Goal: Task Accomplishment & Management: Use online tool/utility

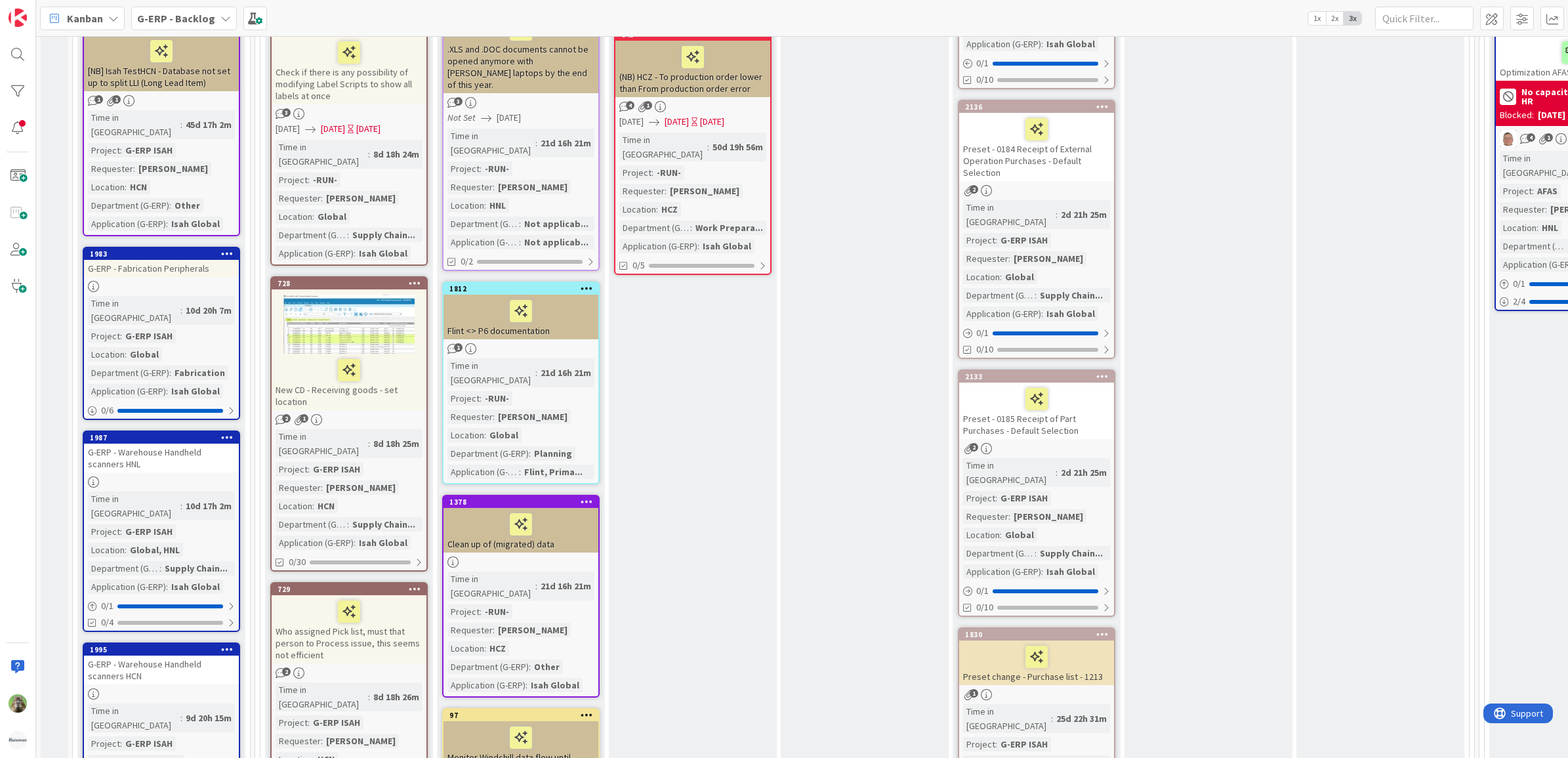
scroll to position [821, 0]
click at [204, 445] on div "G-ERP - Warehouse Handheld scanners HNL" at bounding box center [161, 459] width 155 height 29
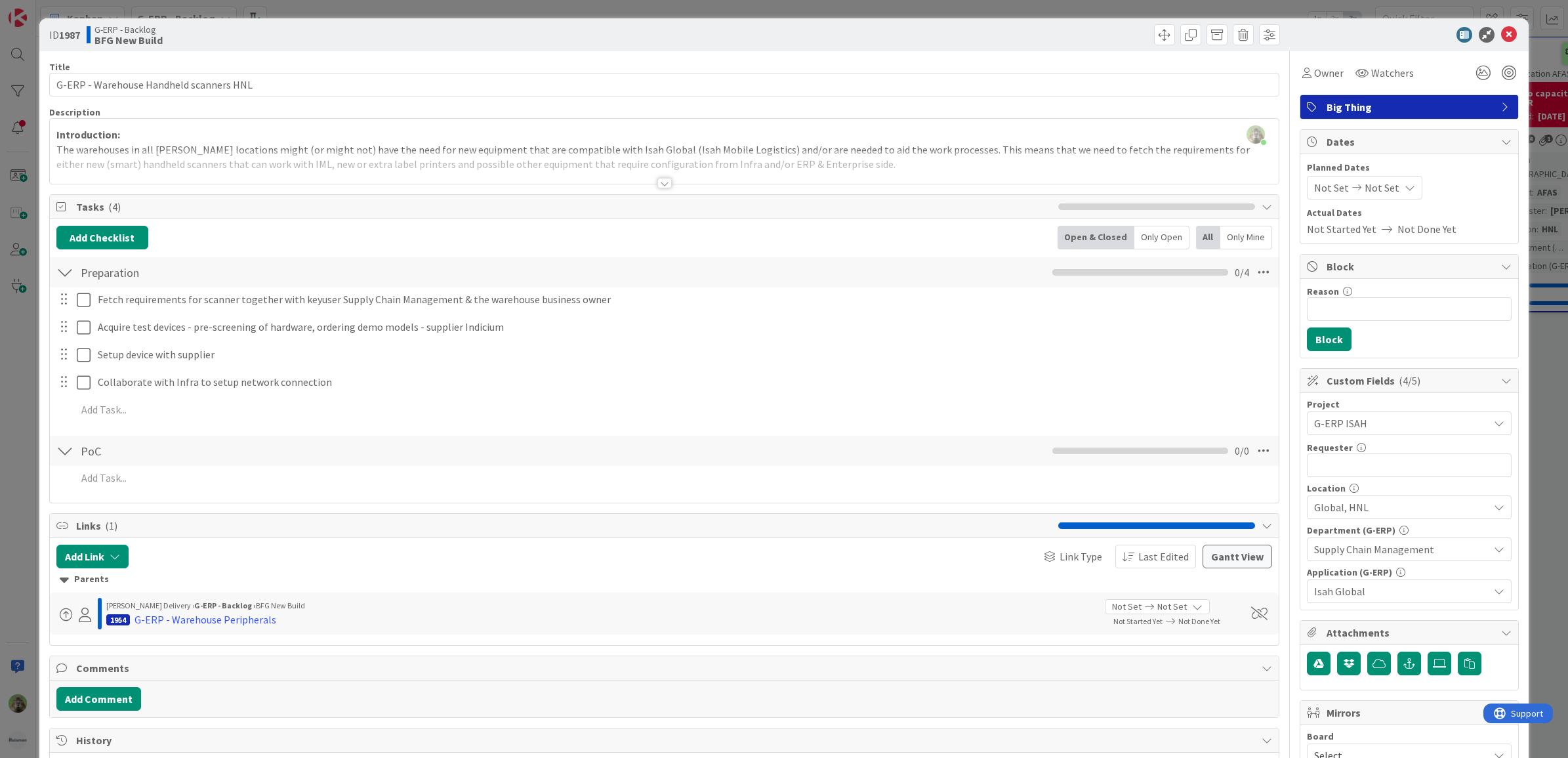
click at [489, 149] on div "Introduction: The warehouses in all Huisman locations might (or might not) have…" at bounding box center [664, 154] width 1229 height 59
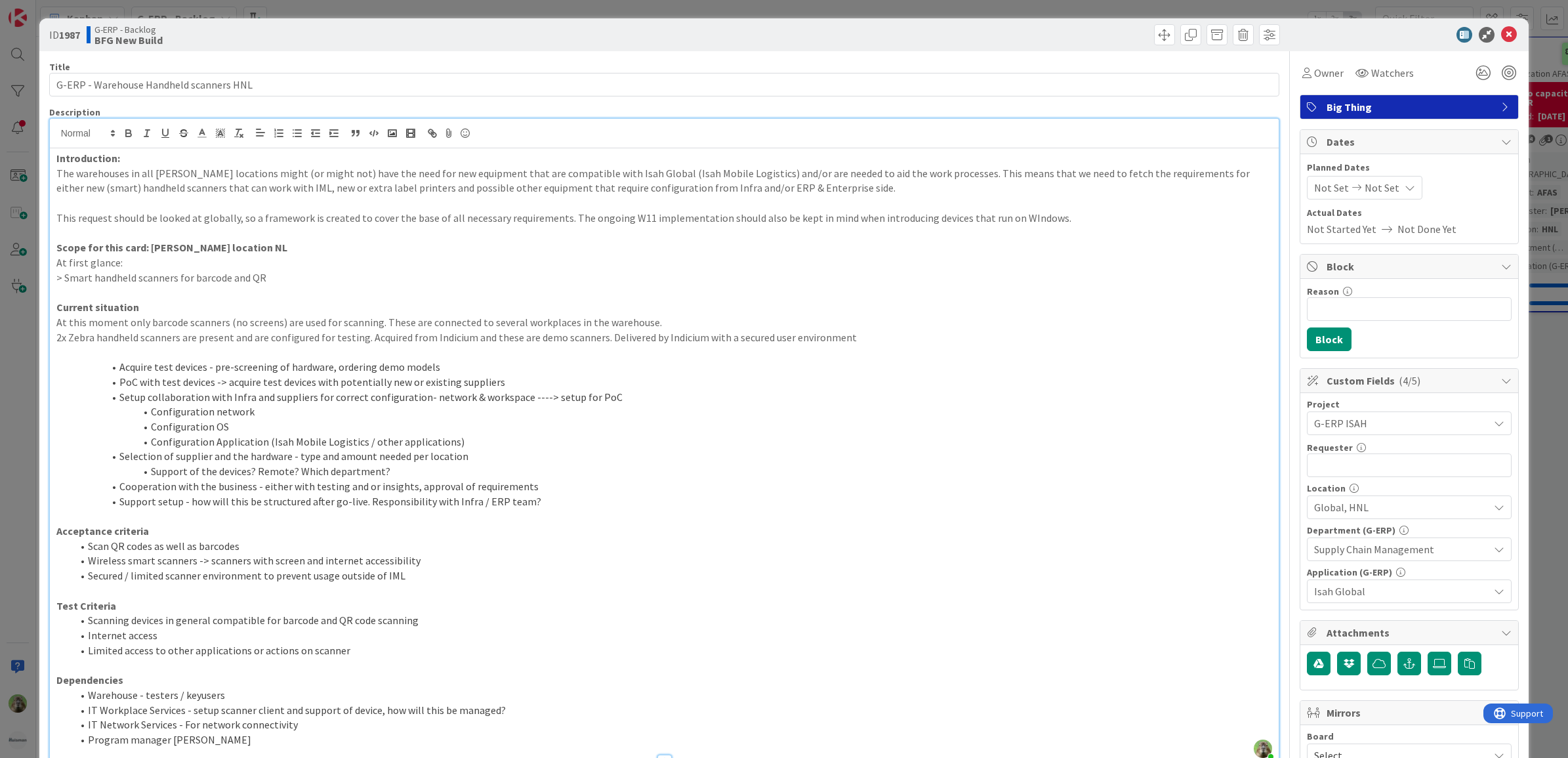
click at [859, 218] on p "This request should be looked at globally, so a framework is created to cover t…" at bounding box center [664, 218] width 1217 height 15
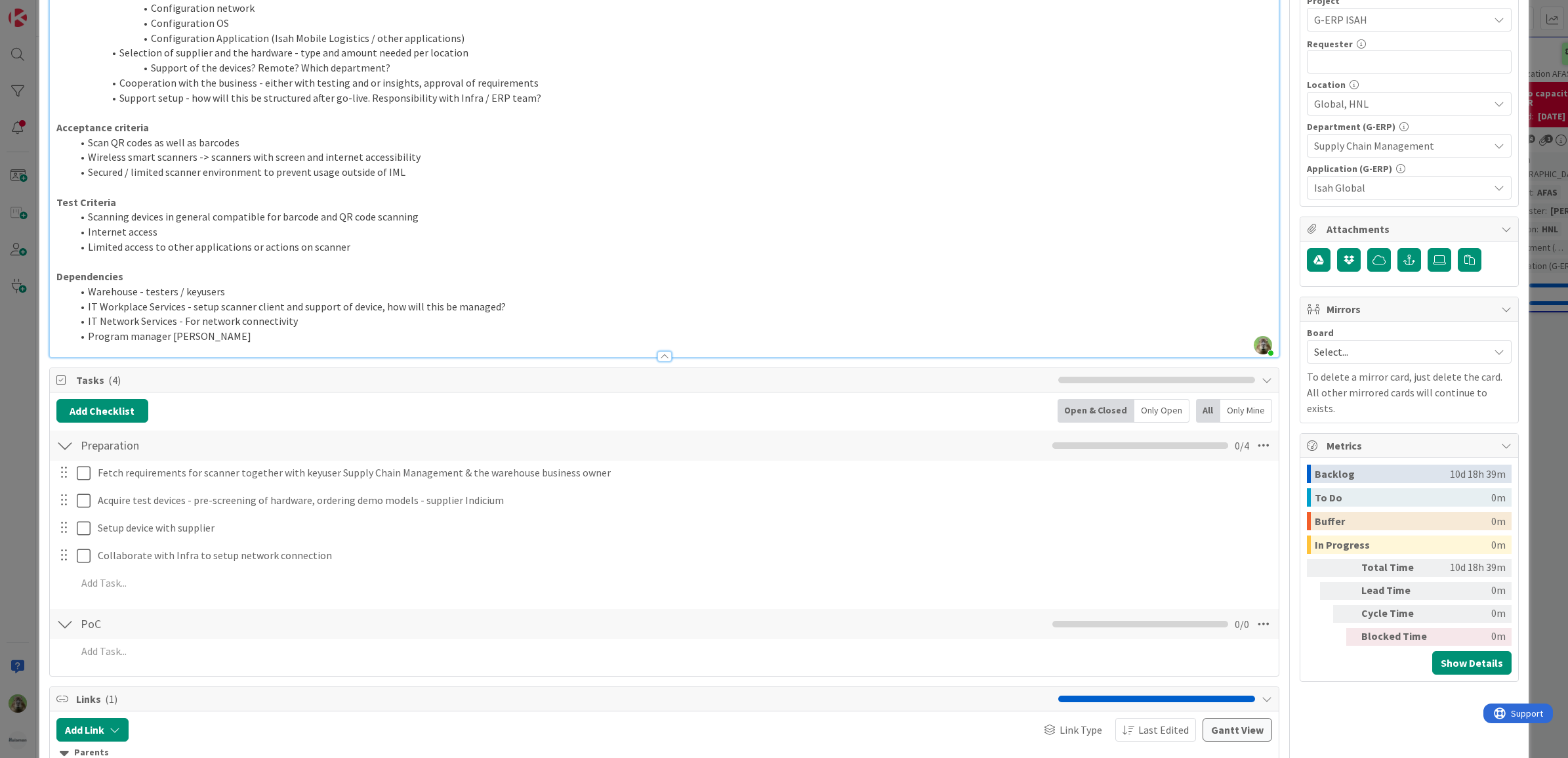
scroll to position [410, 0]
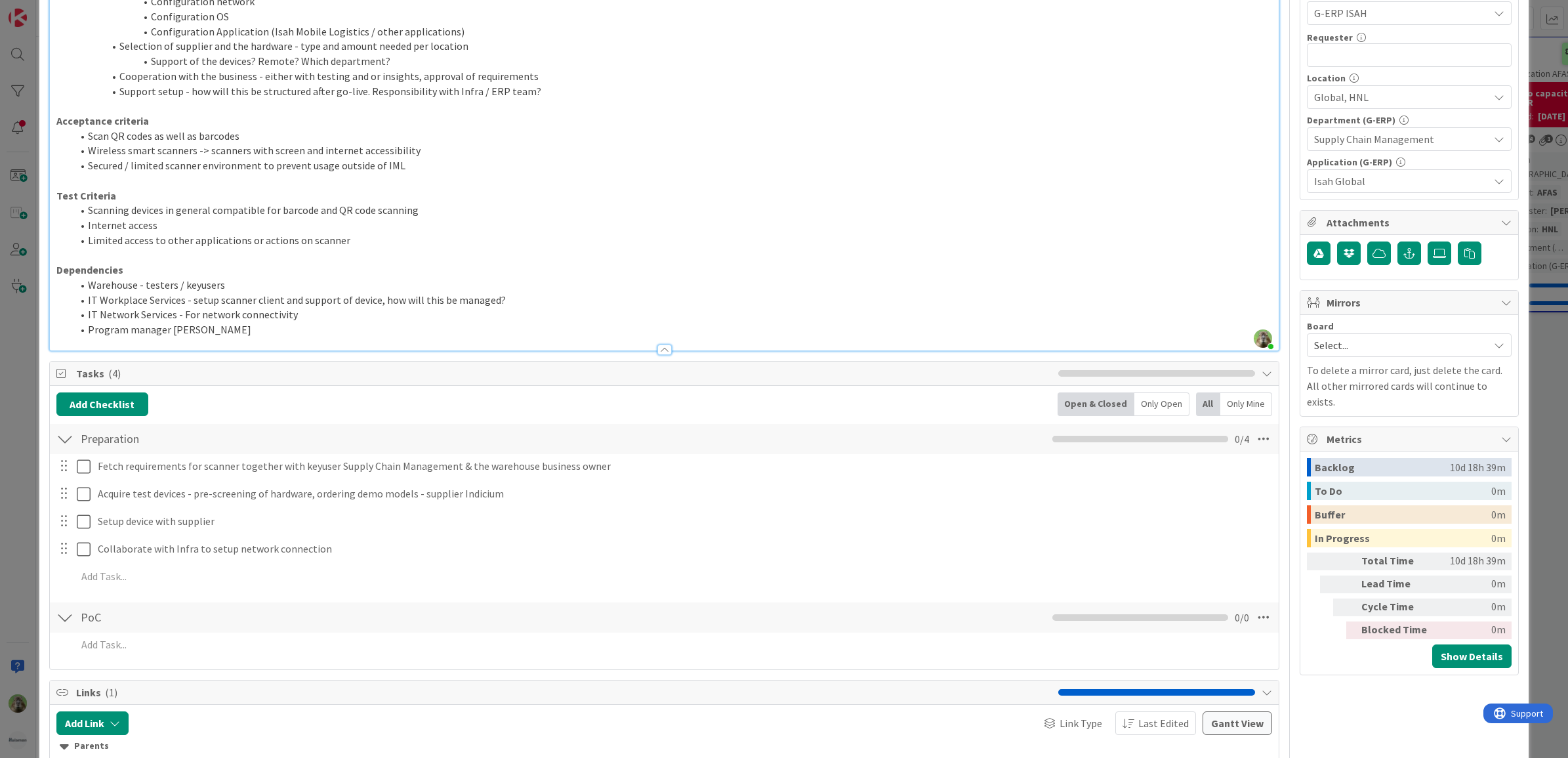
click at [543, 218] on li "Internet access" at bounding box center [672, 225] width 1200 height 15
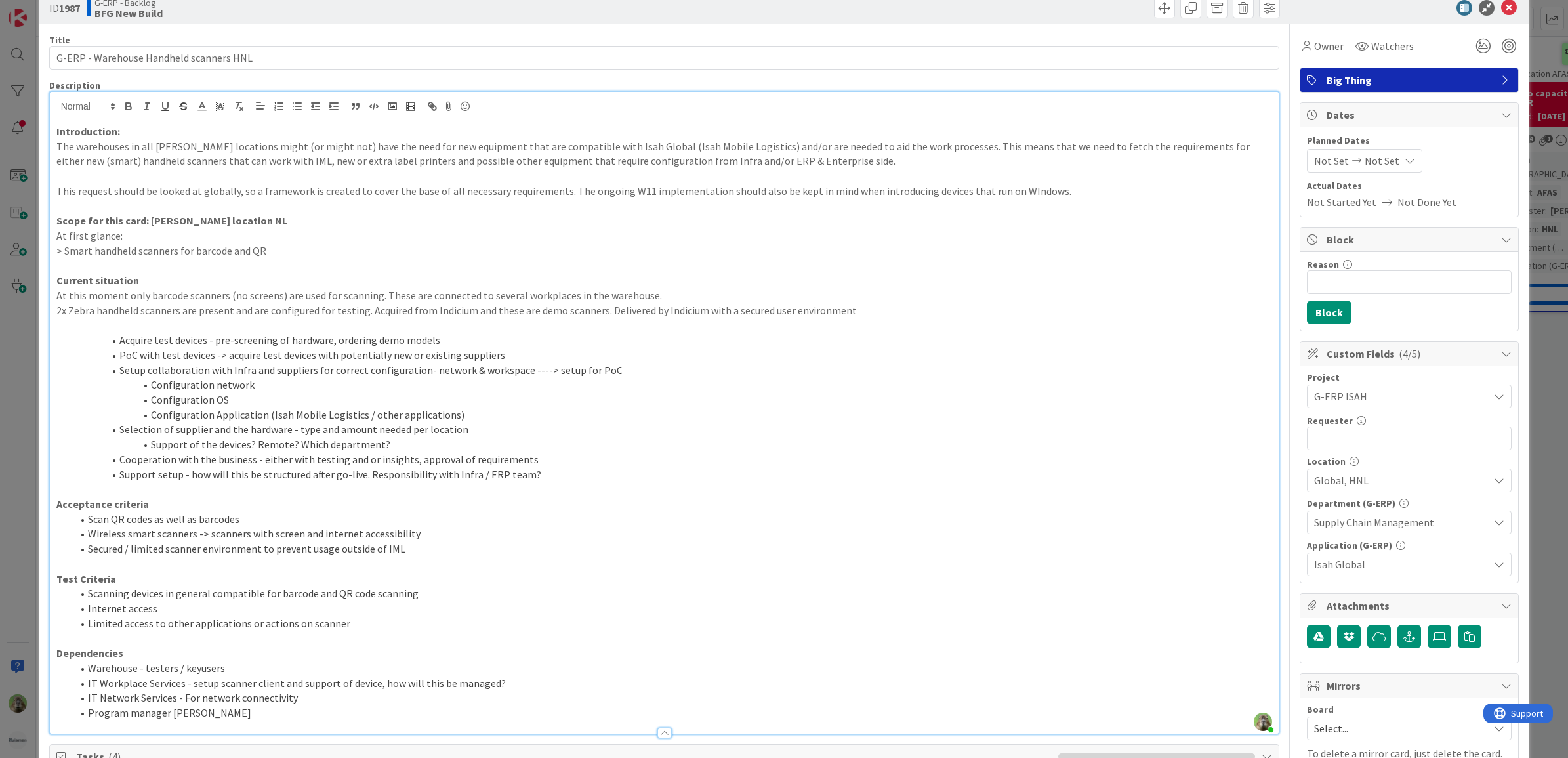
scroll to position [0, 0]
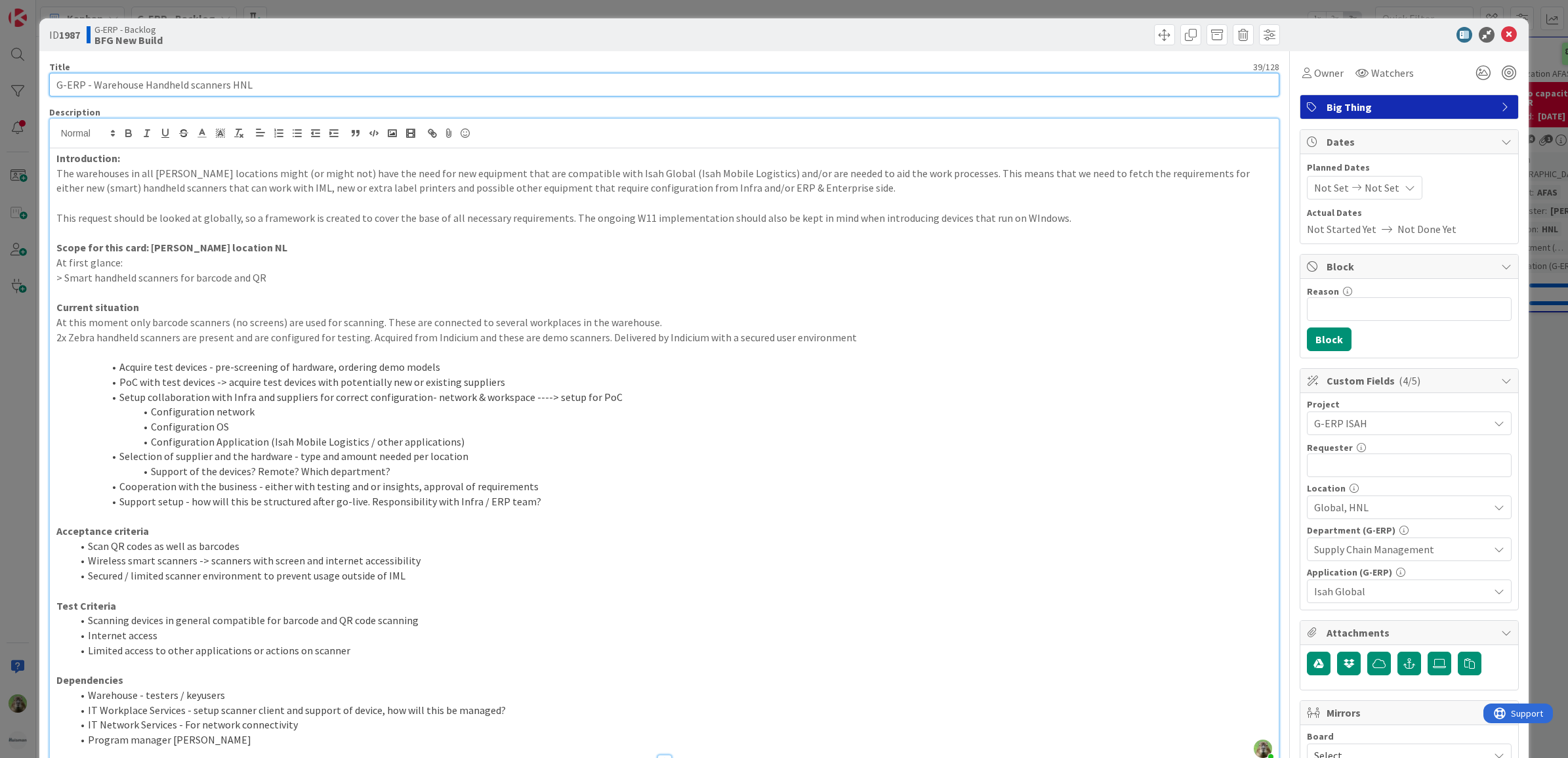
drag, startPoint x: 286, startPoint y: 88, endPoint x: -3, endPoint y: 83, distance: 289.0
click at [0, 83] on html "Kanban G-ERP - Backlog 1x 2x 3x 8 INFO This column contains information cards t…" at bounding box center [784, 379] width 1568 height 758
click at [177, 94] on input "G-ERP - Warehouse Handheld scanners HNL" at bounding box center [664, 84] width 1231 height 23
click at [193, 92] on input "G-ERP - Warehouse Handheld scanners HNL" at bounding box center [664, 84] width 1231 height 23
click at [365, 92] on input "G-ERP - Warehouse Handheld scanners HNL" at bounding box center [664, 84] width 1231 height 23
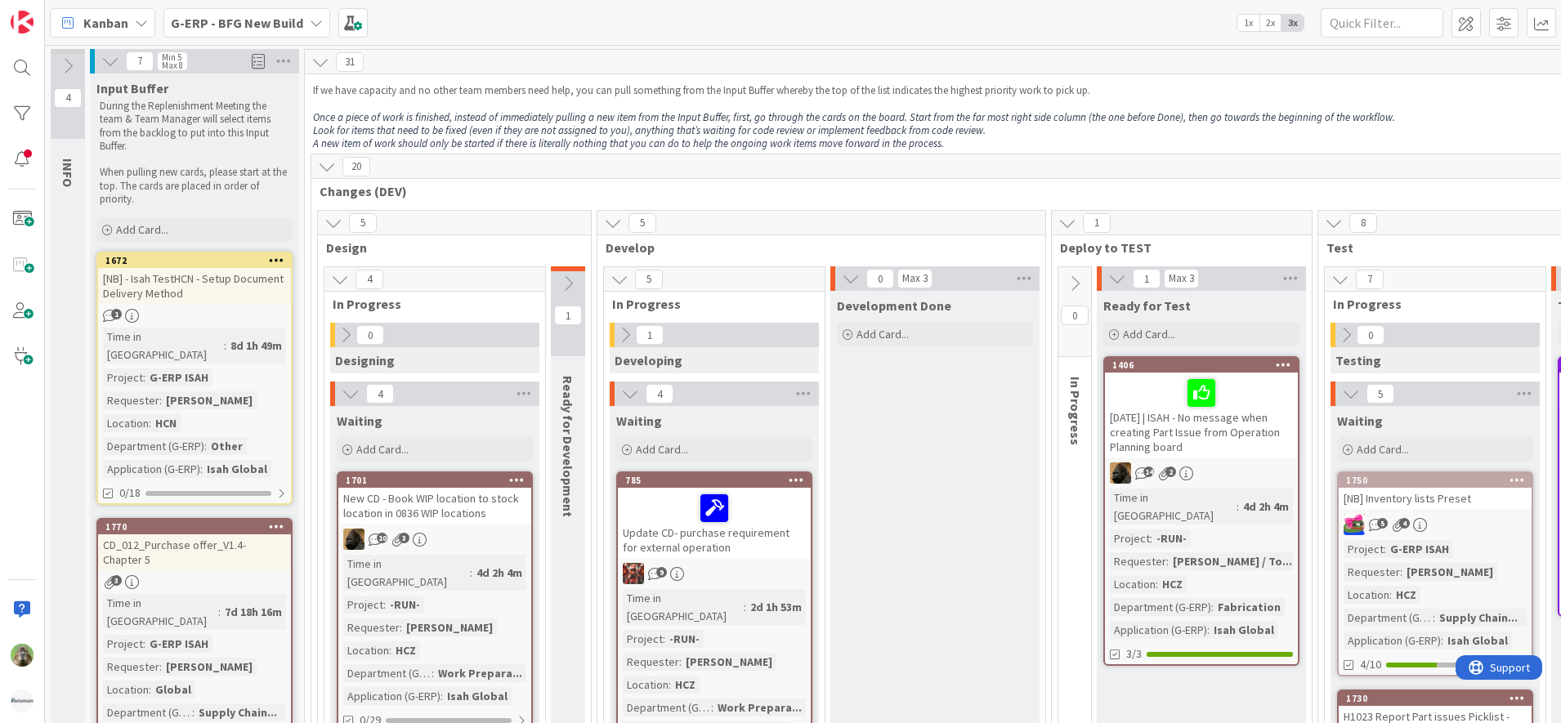
click at [237, 19] on b "G-ERP - BFG New Build" at bounding box center [237, 23] width 132 height 16
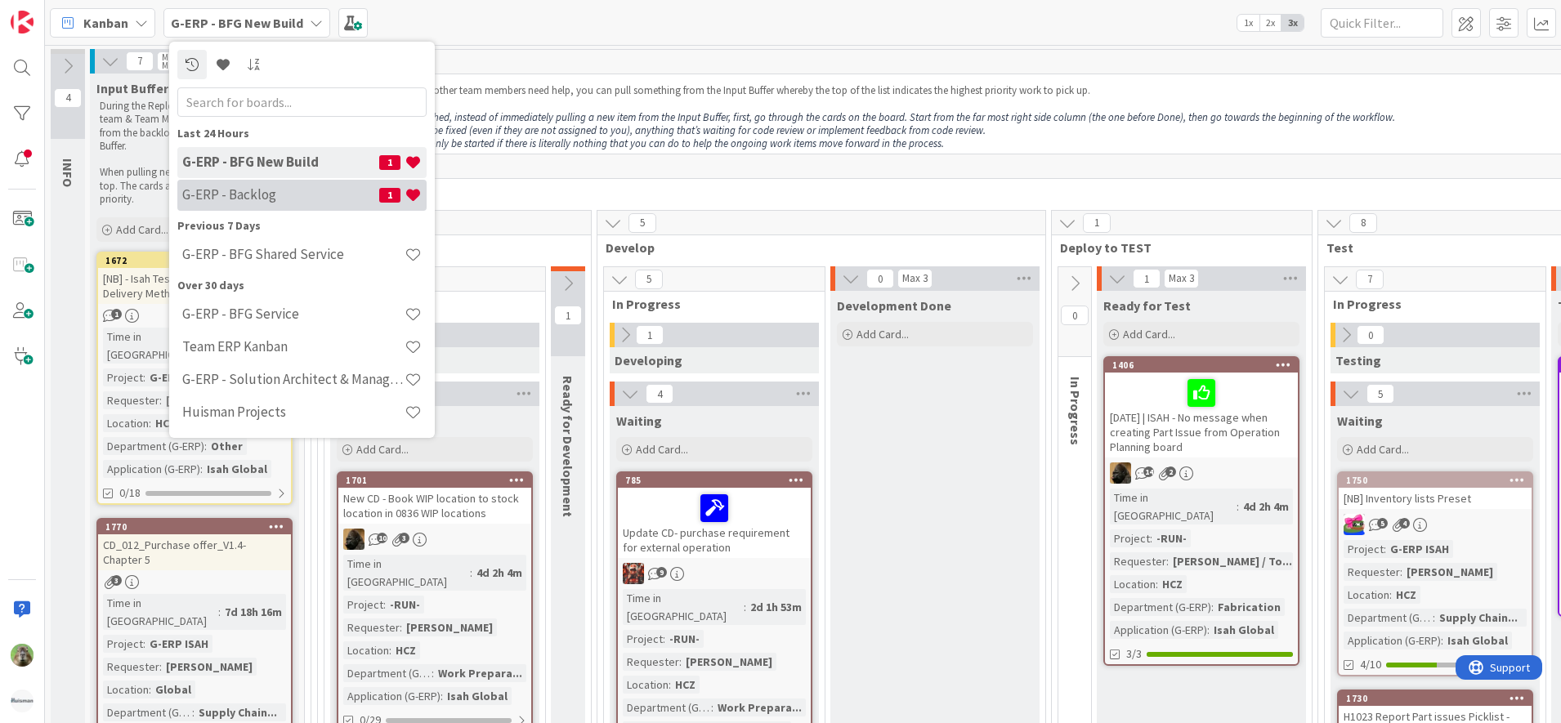
click at [308, 195] on h4 "G-ERP - Backlog" at bounding box center [280, 194] width 197 height 16
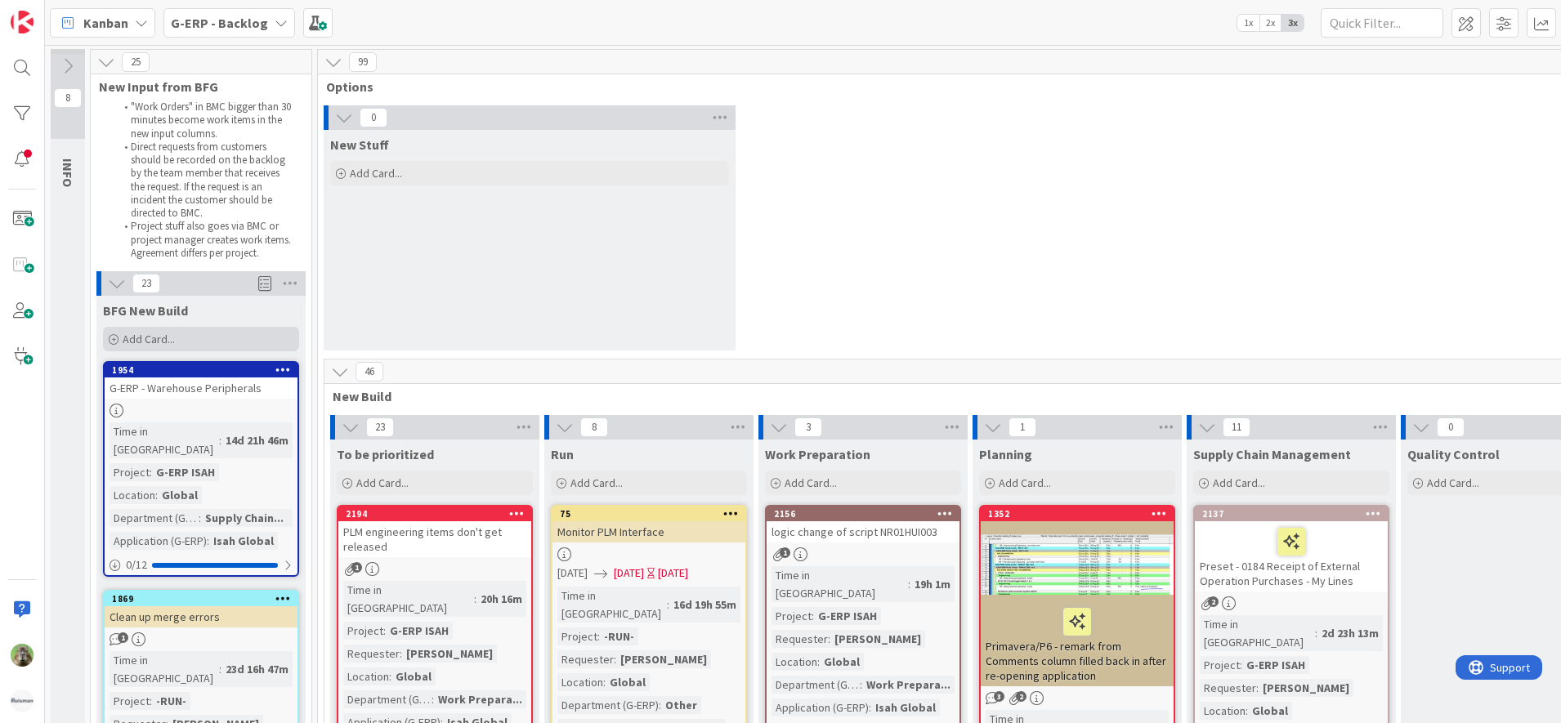
click at [246, 343] on div "Add Card..." at bounding box center [201, 339] width 196 height 25
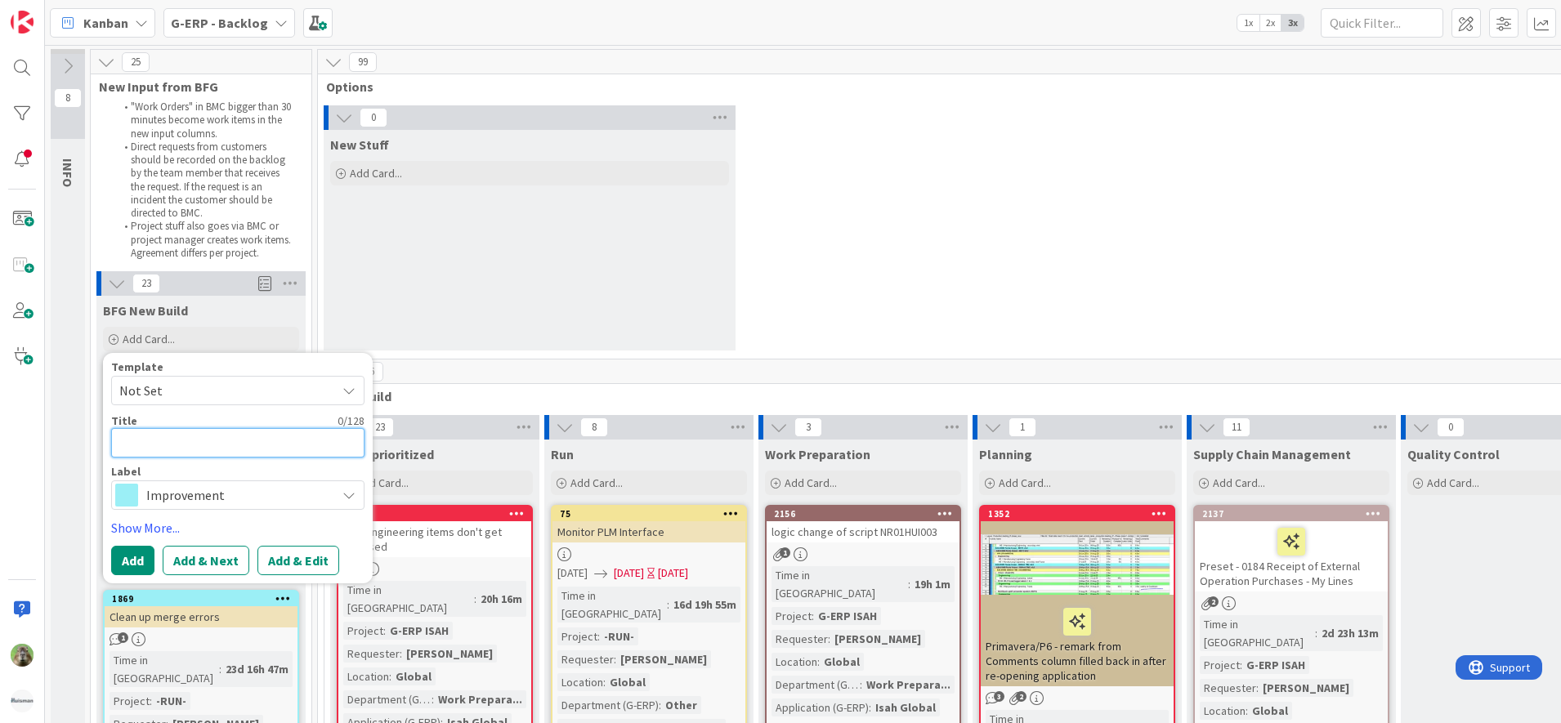
click at [199, 440] on textarea at bounding box center [237, 442] width 253 height 29
paste textarea "G-ERP - Warehouse Handheld scanners HNL"
type textarea "x"
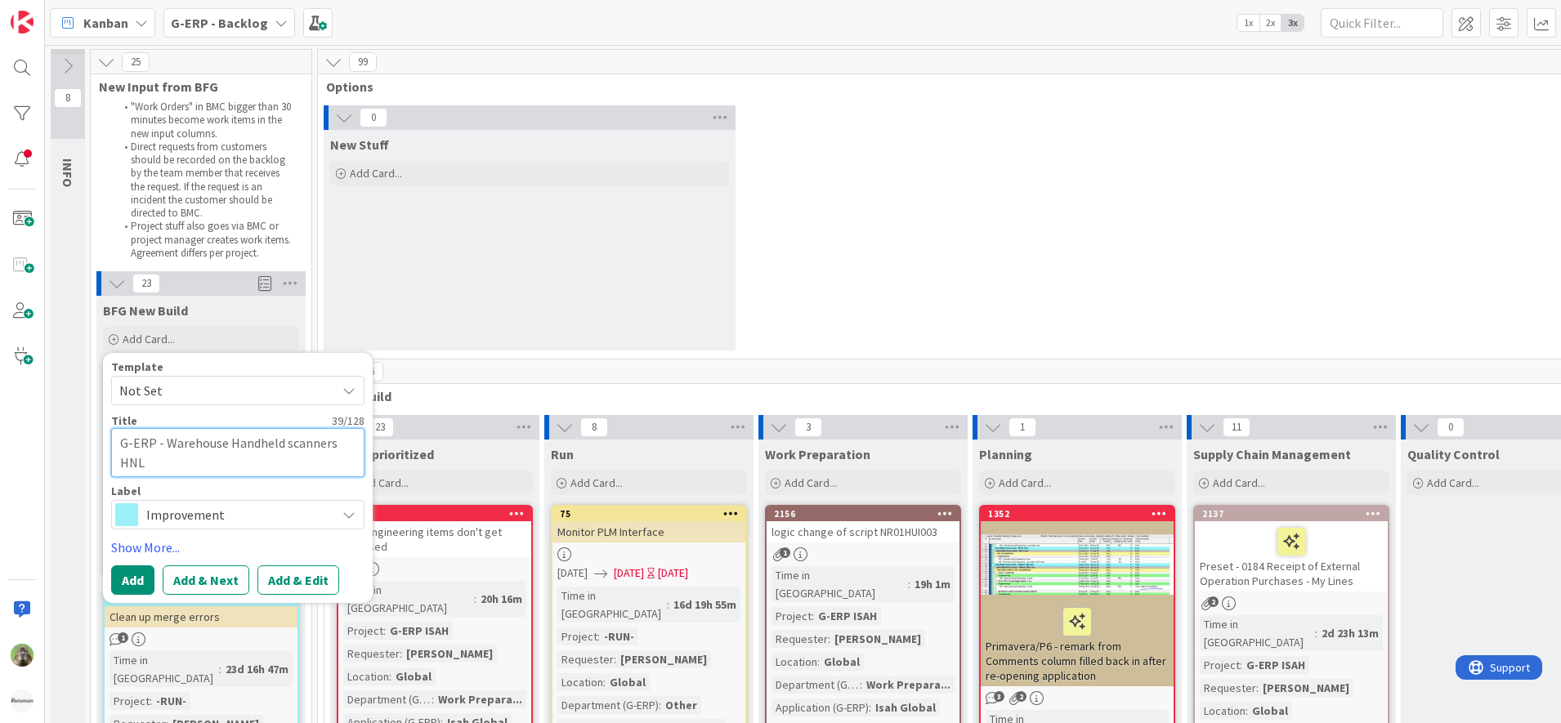
type textarea "G-ERP - Warehouse Handheld scanners HNL"
click at [171, 513] on span "Improvement" at bounding box center [236, 515] width 181 height 23
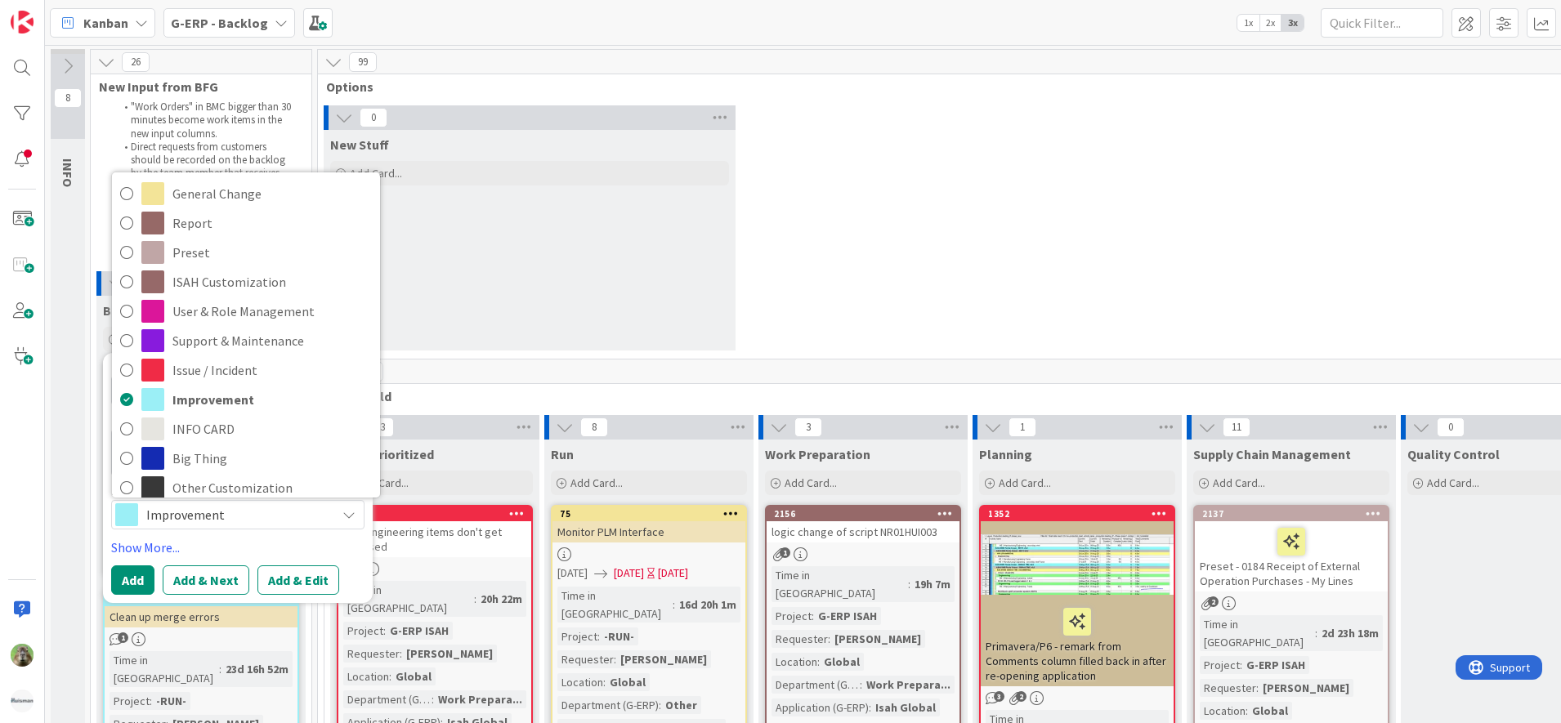
click at [916, 262] on div "0 New Stuff Add Card..." at bounding box center [1077, 231] width 1512 height 253
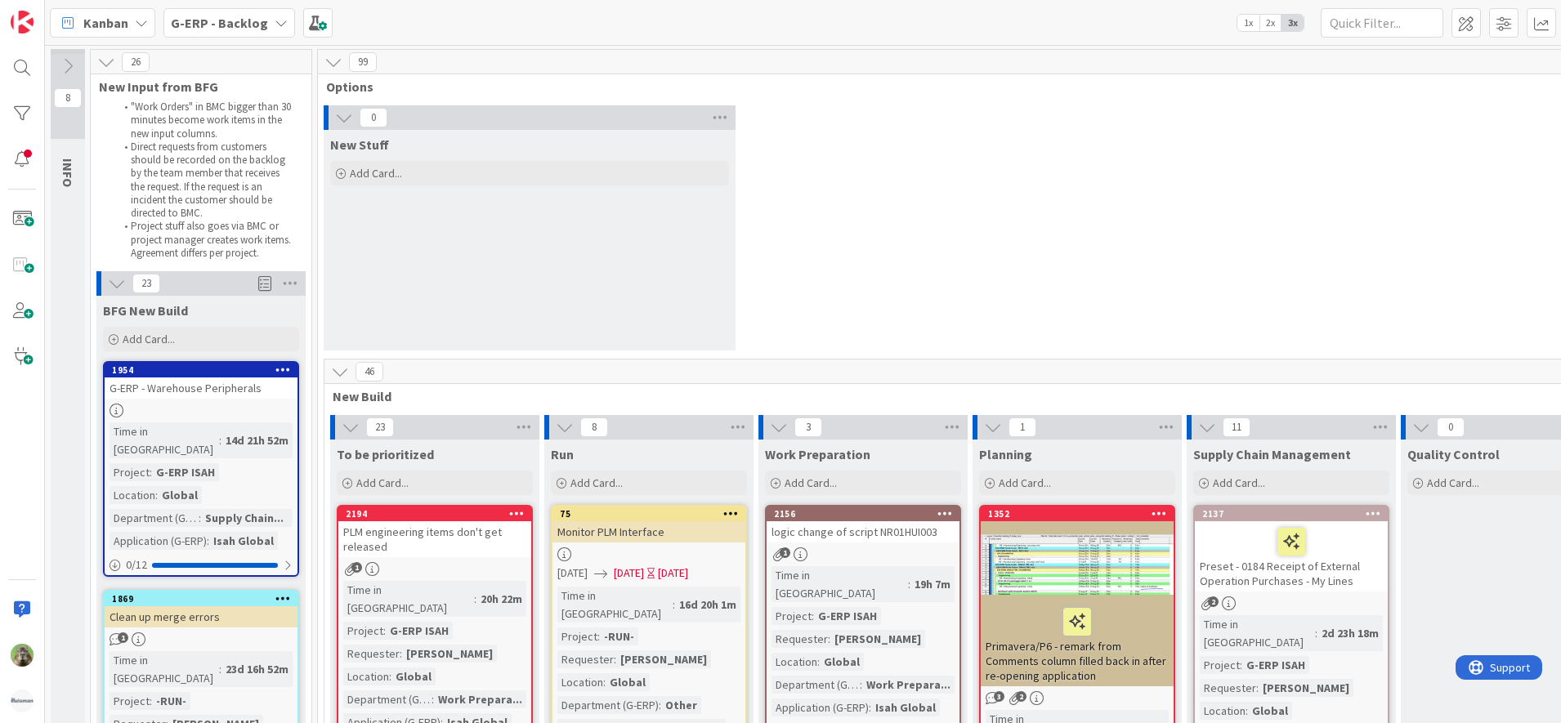
click at [932, 186] on div "0 New Stuff Add Card..." at bounding box center [1077, 231] width 1512 height 253
click at [958, 177] on div "0 New Stuff Add Card..." at bounding box center [1077, 231] width 1512 height 253
type textarea "x"
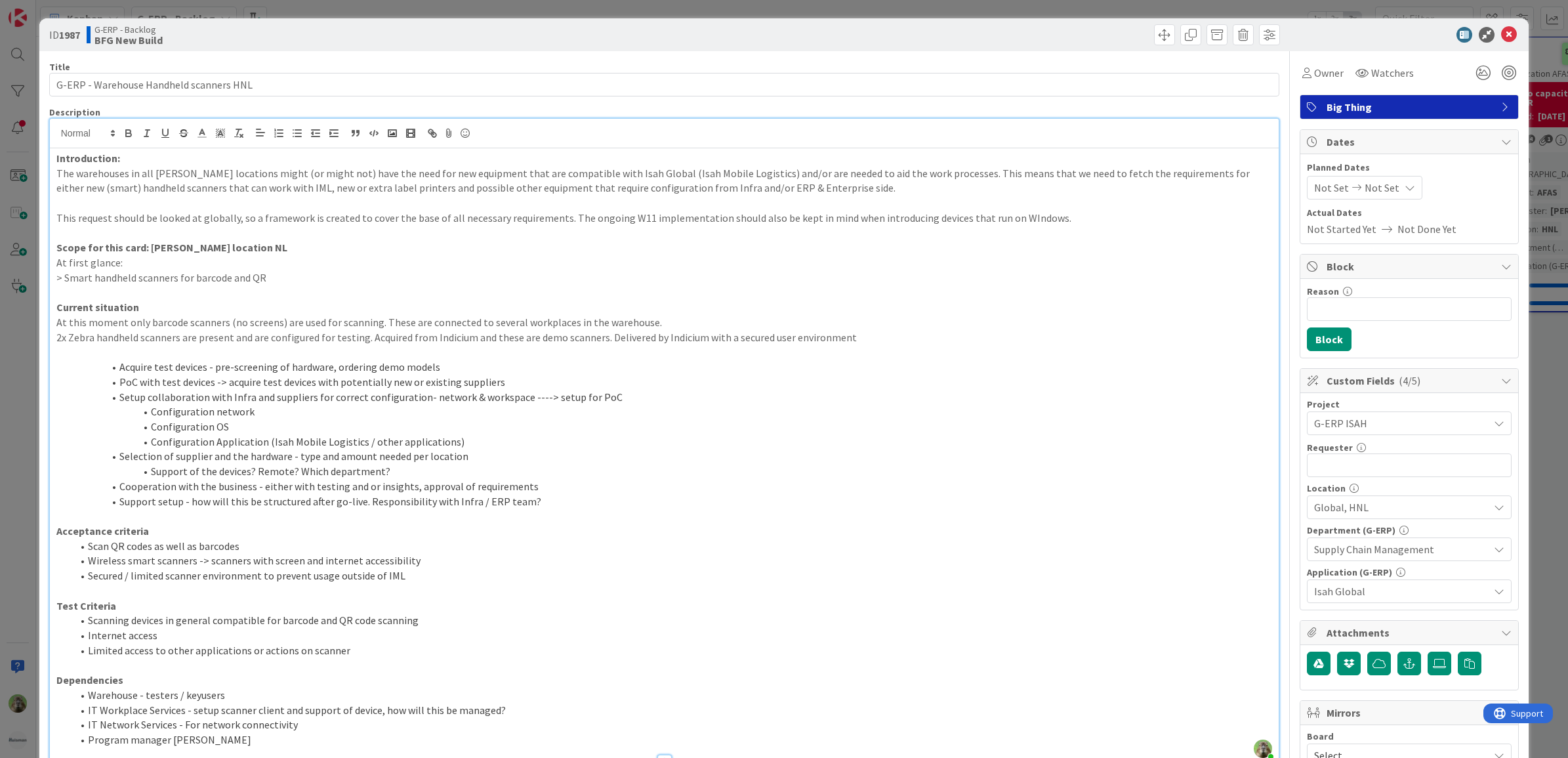
click at [6, 580] on div "ID 1987 G-ERP - Backlog BFG New Build Title 39 / 128 G-ERP - Warehouse Handheld…" at bounding box center [784, 379] width 1568 height 758
